Goal: Find specific page/section: Find specific page/section

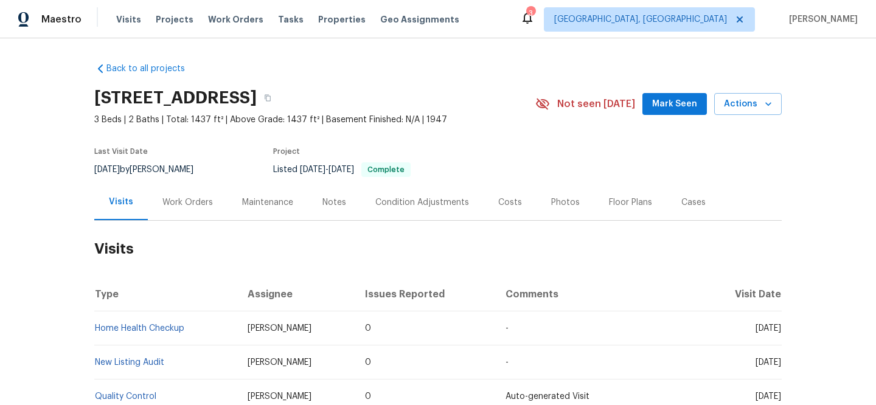
scroll to position [23, 0]
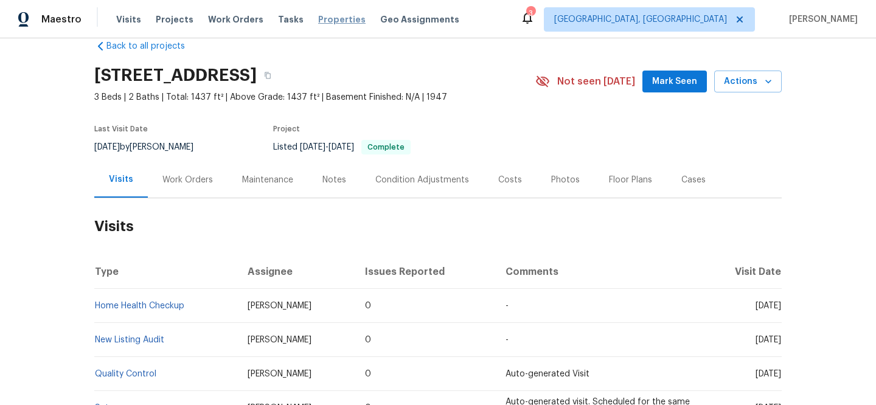
click at [318, 17] on span "Properties" at bounding box center [341, 19] width 47 height 12
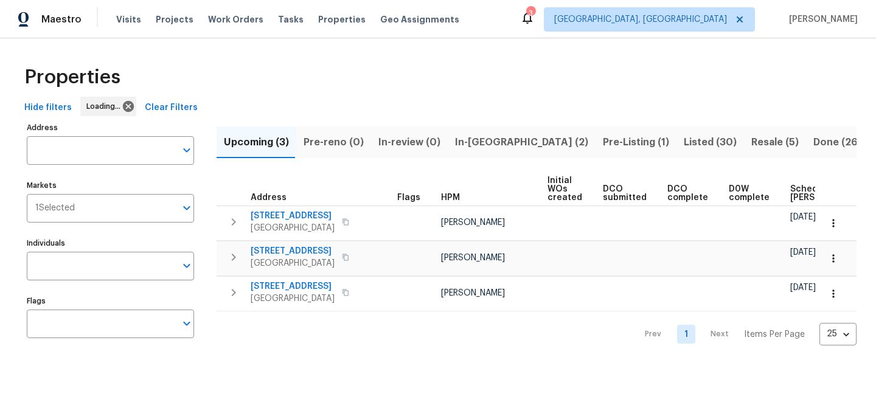
click at [181, 113] on span "Clear Filters" at bounding box center [171, 107] width 53 height 15
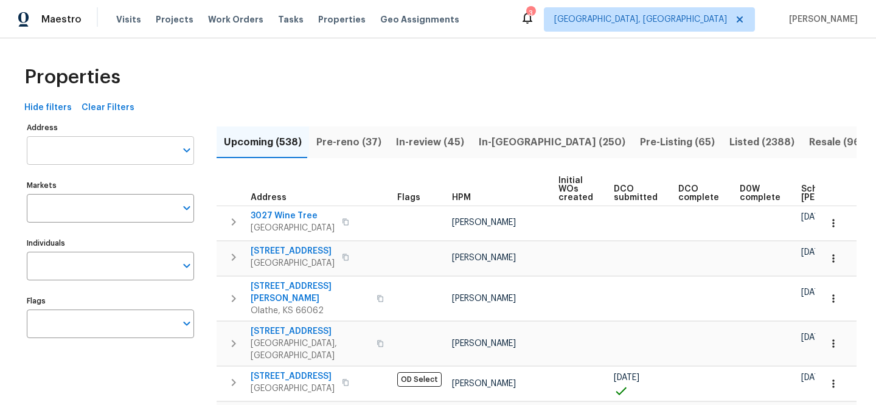
click at [122, 155] on input "Address" at bounding box center [101, 150] width 149 height 29
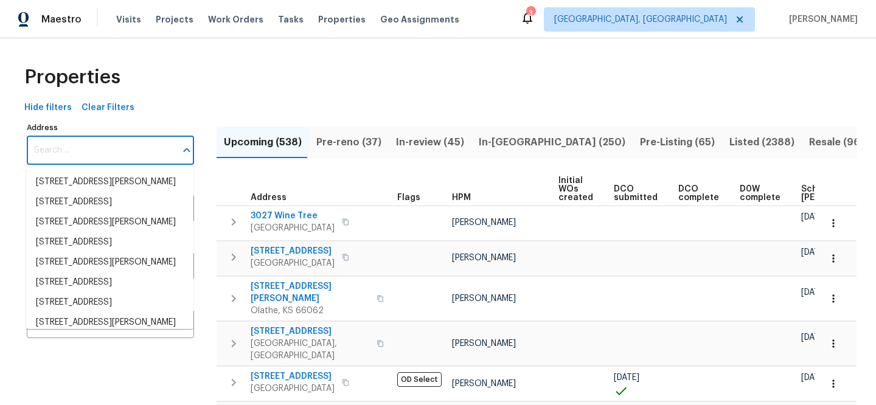
paste input "[STREET_ADDRESS]"
type input "[STREET_ADDRESS]"
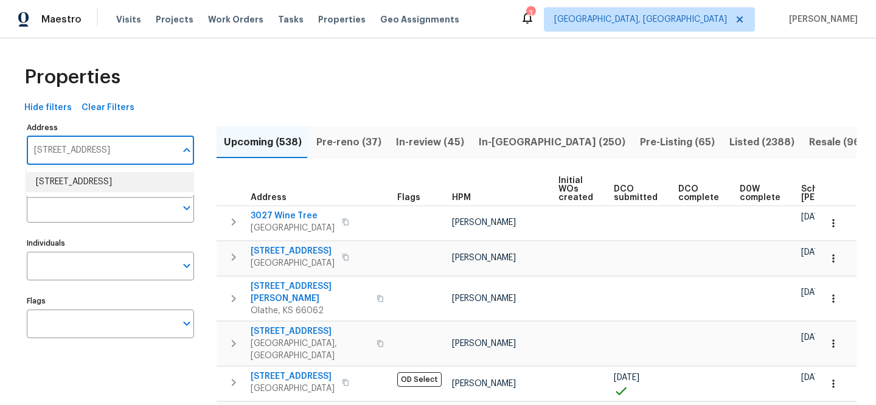
click at [153, 192] on li "[STREET_ADDRESS]" at bounding box center [109, 182] width 167 height 20
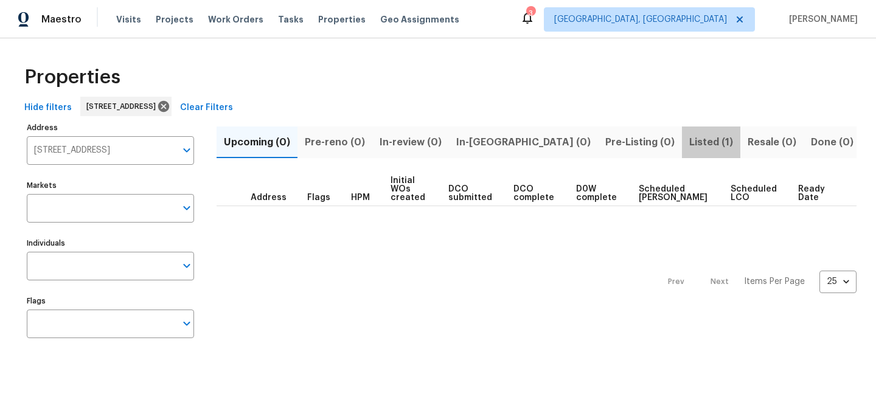
click at [689, 146] on span "Listed (1)" at bounding box center [711, 142] width 44 height 17
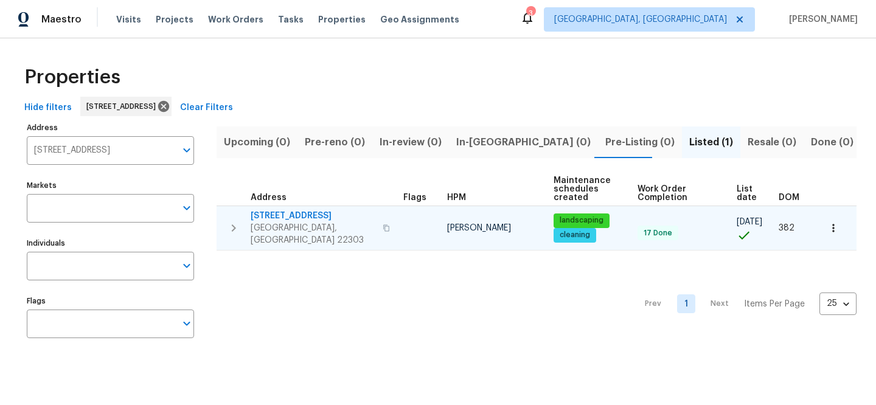
click at [309, 217] on span "[STREET_ADDRESS]" at bounding box center [313, 216] width 125 height 12
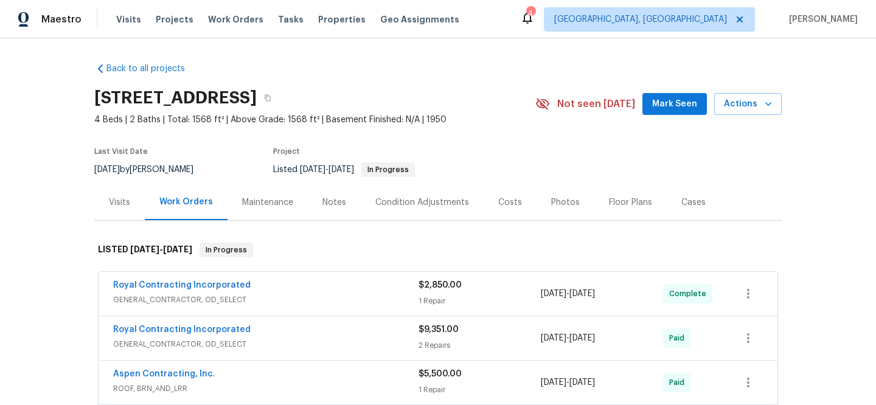
click at [109, 203] on div "Visits" at bounding box center [119, 203] width 21 height 12
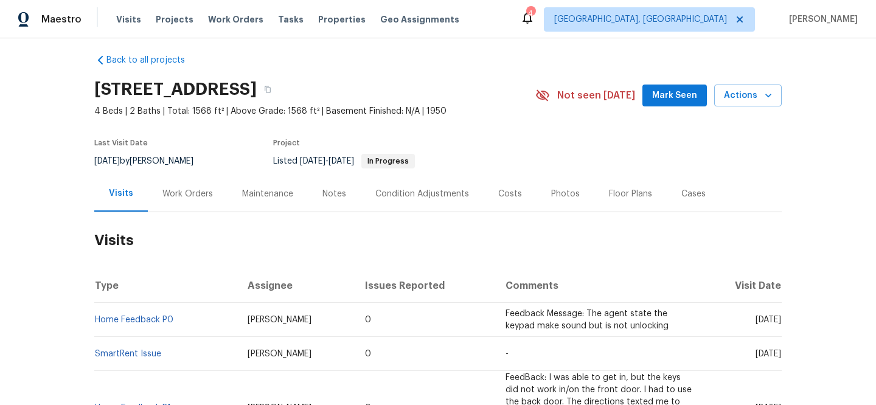
scroll to position [9, 0]
click at [147, 318] on link "Home Feedback P0" at bounding box center [134, 319] width 78 height 9
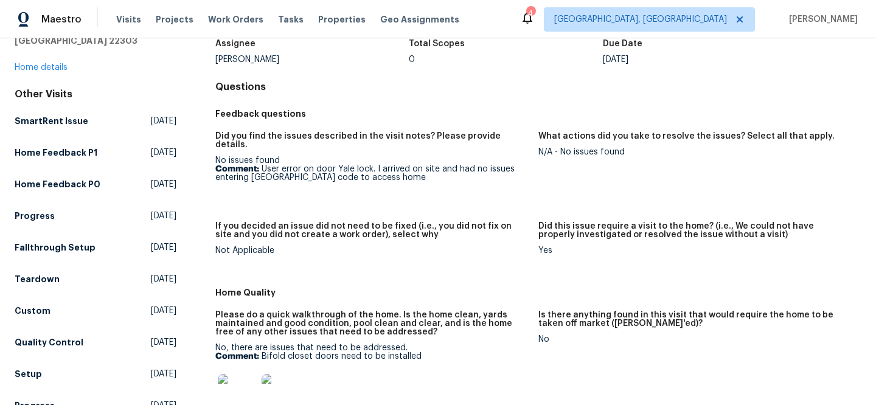
scroll to position [184, 0]
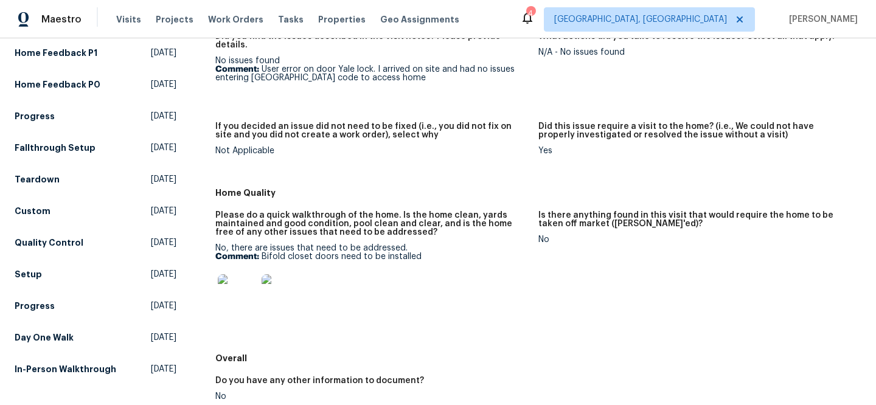
click at [226, 293] on img at bounding box center [237, 293] width 39 height 39
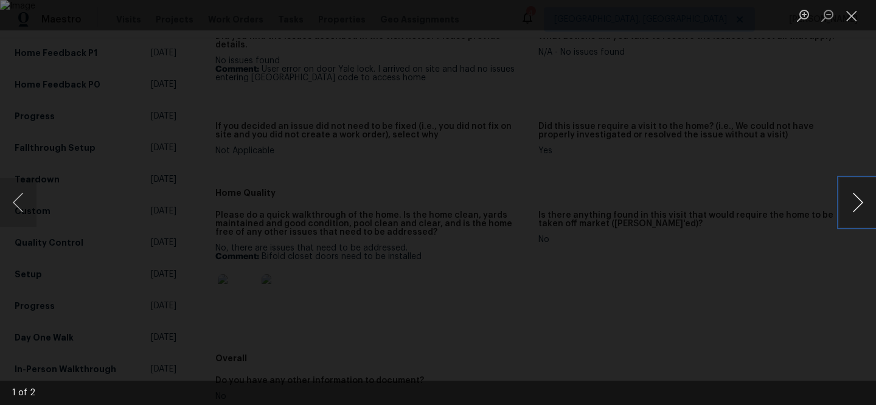
click at [858, 214] on button "Next image" at bounding box center [858, 202] width 37 height 49
click at [857, 19] on button "Close lightbox" at bounding box center [852, 15] width 24 height 21
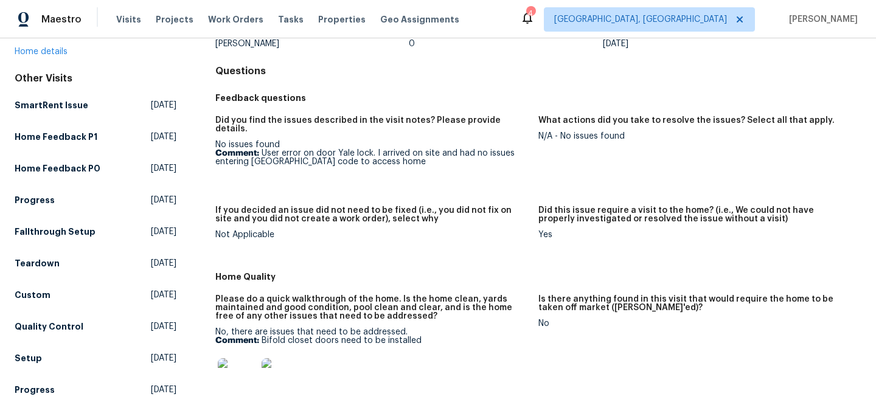
scroll to position [0, 0]
